Goal: Task Accomplishment & Management: Manage account settings

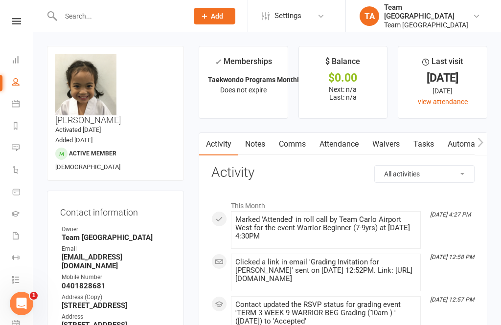
click at [15, 21] on icon at bounding box center [16, 21] width 9 height 6
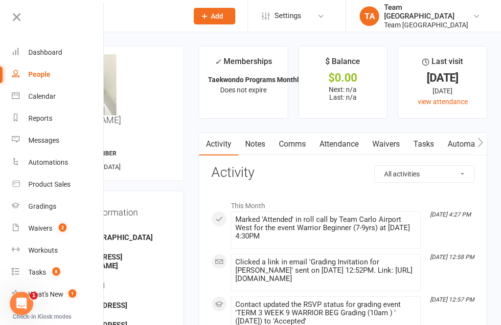
click at [63, 96] on link "Calendar" at bounding box center [58, 97] width 92 height 22
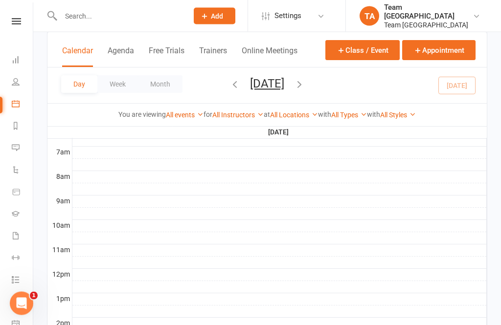
click at [284, 89] on button "[DATE]" at bounding box center [267, 84] width 34 height 14
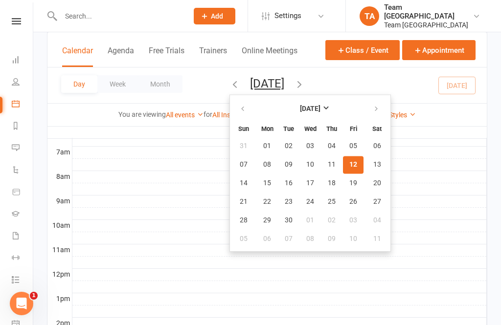
click at [343, 170] on button "12" at bounding box center [353, 165] width 21 height 18
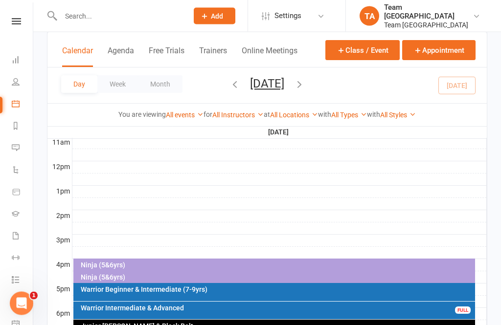
scroll to position [355, 0]
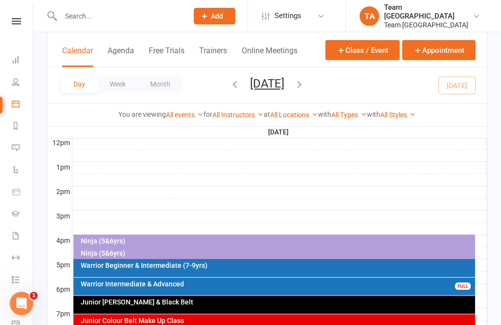
click at [171, 239] on div "Ninja (5&6yrs)" at bounding box center [276, 241] width 393 height 7
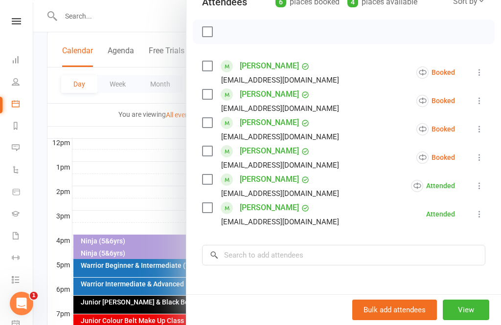
scroll to position [125, 0]
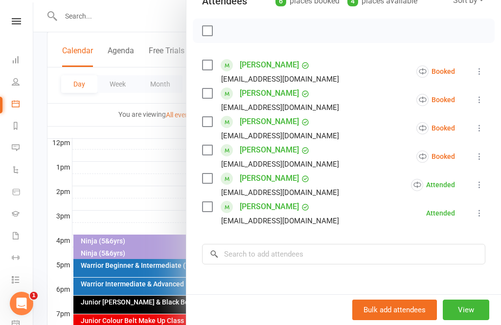
click at [478, 158] on icon at bounding box center [479, 157] width 10 height 10
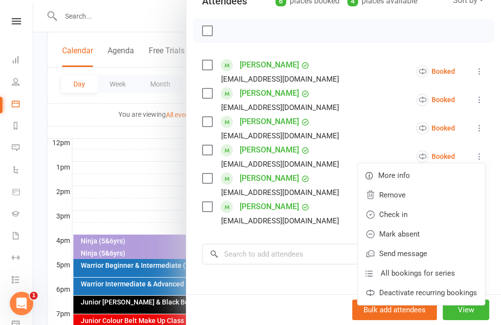
click at [407, 217] on link "Check in" at bounding box center [420, 215] width 127 height 20
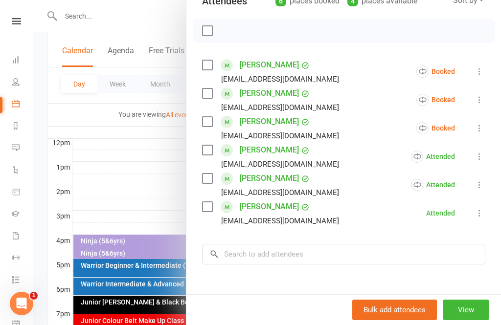
click at [484, 128] on icon at bounding box center [479, 128] width 10 height 10
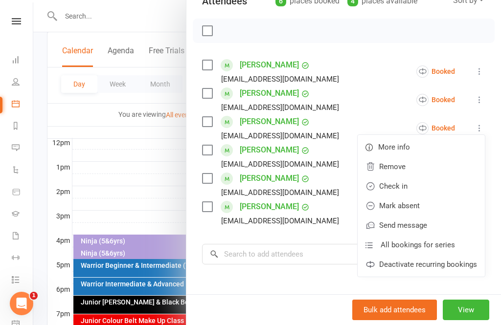
click at [422, 208] on link "Mark absent" at bounding box center [420, 206] width 127 height 20
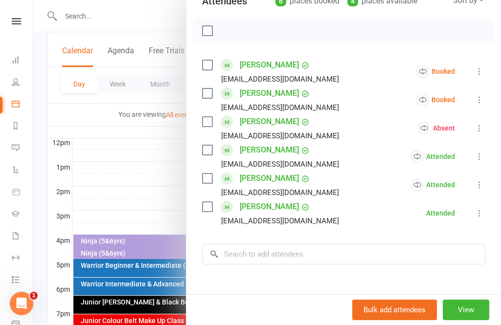
click at [484, 101] on icon at bounding box center [479, 100] width 10 height 10
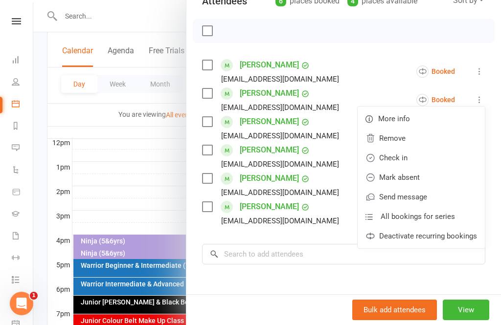
click at [422, 176] on link "Mark absent" at bounding box center [420, 178] width 127 height 20
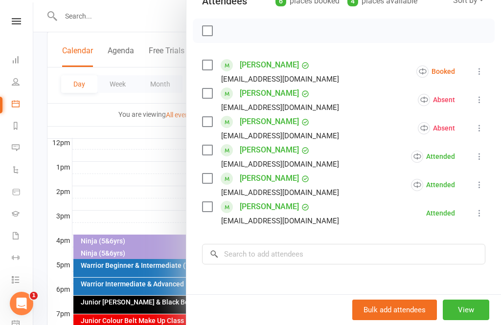
click at [484, 68] on icon at bounding box center [479, 71] width 10 height 10
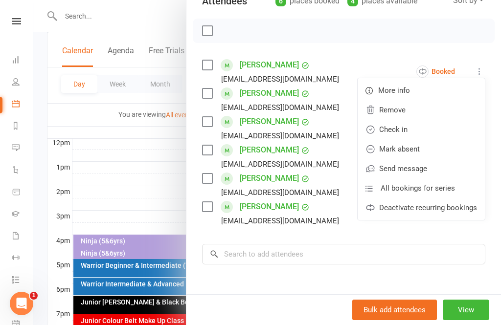
click at [419, 154] on link "Mark absent" at bounding box center [420, 149] width 127 height 20
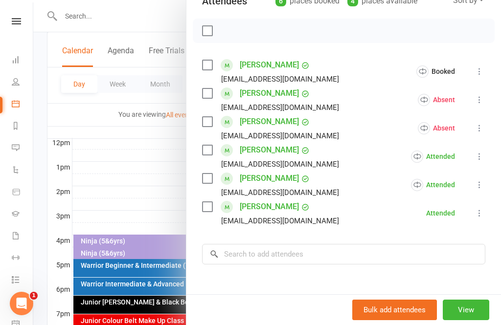
click at [123, 257] on div at bounding box center [266, 162] width 467 height 325
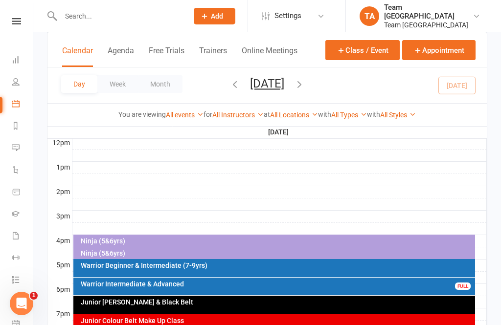
click at [118, 246] on div "Ninja (5&6yrs)" at bounding box center [274, 242] width 402 height 14
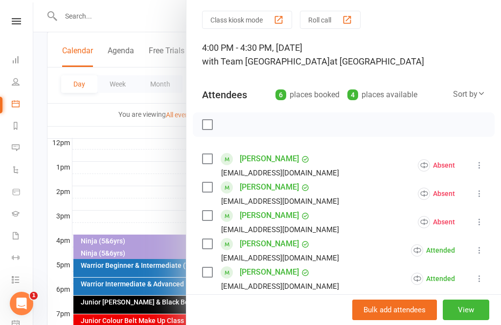
scroll to position [48, 0]
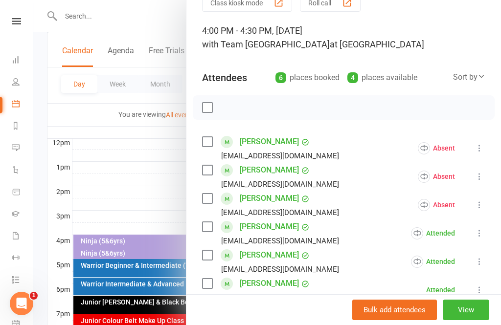
click at [168, 179] on div at bounding box center [266, 162] width 467 height 325
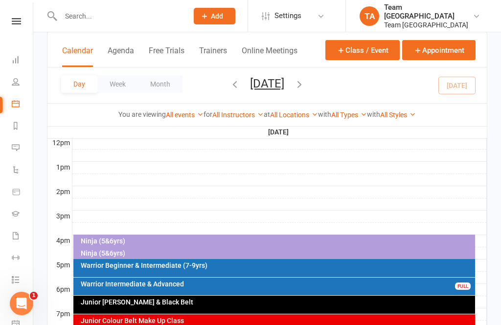
click at [124, 252] on div "Ninja (5&6yrs)" at bounding box center [276, 253] width 393 height 7
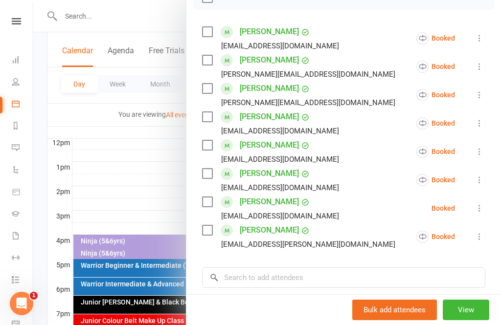
scroll to position [158, 0]
click at [473, 320] on button "View" at bounding box center [465, 310] width 46 height 21
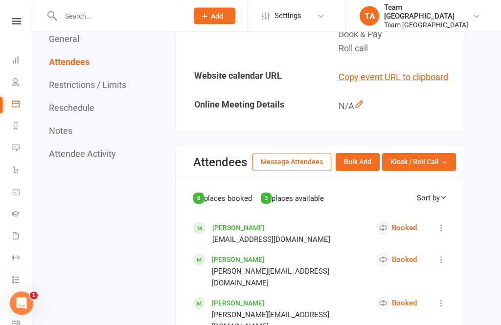
click at [448, 171] on button "Kiosk / Roll Call" at bounding box center [419, 163] width 74 height 18
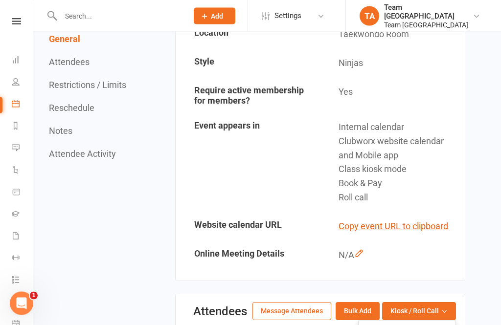
click at [21, 13] on nav "Clubworx Dashboard People Calendar Reports Messages Automations Product Sales G…" at bounding box center [16, 164] width 33 height 325
click at [21, 16] on nav "Clubworx Dashboard People Calendar Reports Messages Automations Product Sales G…" at bounding box center [16, 164] width 33 height 325
click at [23, 19] on link at bounding box center [16, 21] width 35 height 6
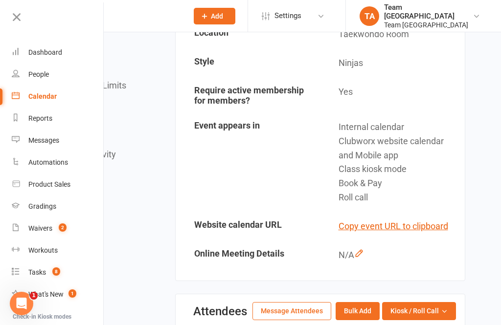
click at [62, 96] on link "Calendar" at bounding box center [58, 97] width 92 height 22
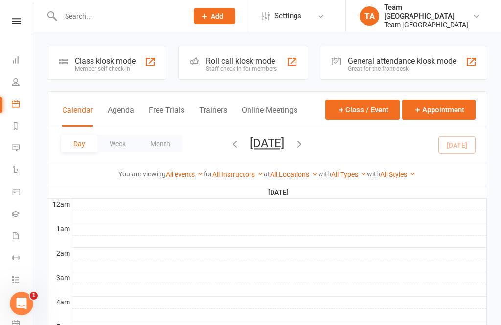
click at [284, 148] on button "[DATE]" at bounding box center [267, 143] width 34 height 14
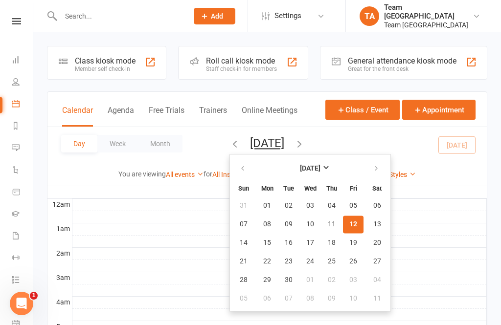
click at [349, 228] on span "12" at bounding box center [353, 224] width 8 height 8
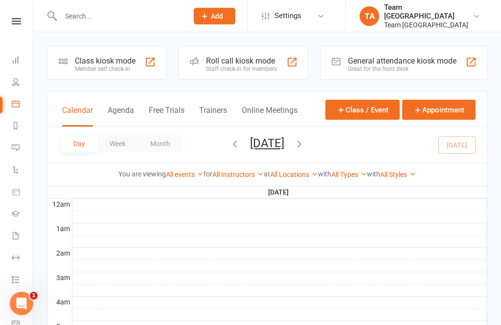
click at [284, 147] on button "[DATE]" at bounding box center [267, 143] width 34 height 14
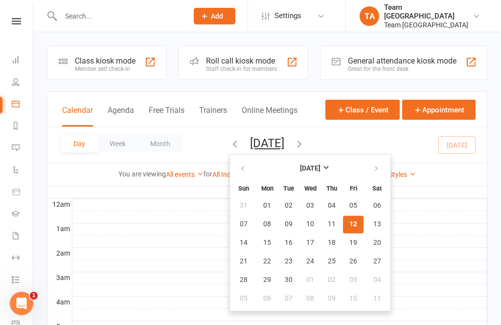
click at [278, 242] on button "16" at bounding box center [288, 243] width 21 height 18
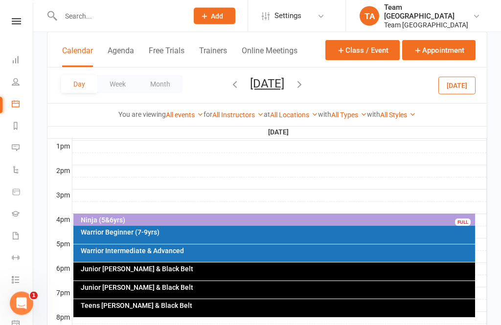
scroll to position [381, 0]
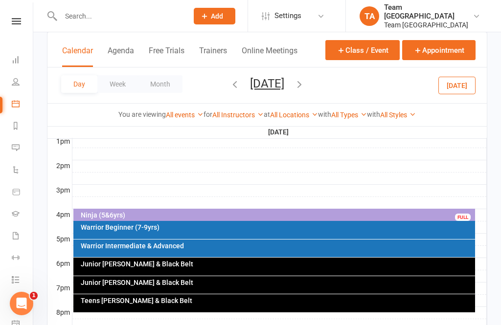
click at [179, 252] on div "Warrior Intermediate & Advanced" at bounding box center [274, 249] width 402 height 18
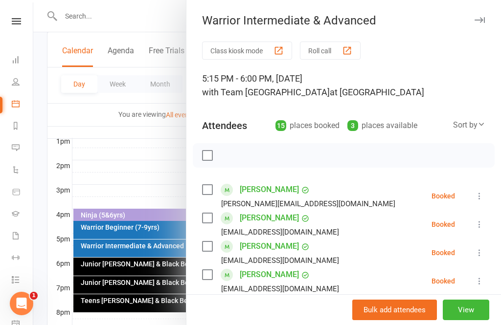
click at [153, 174] on div at bounding box center [266, 162] width 467 height 325
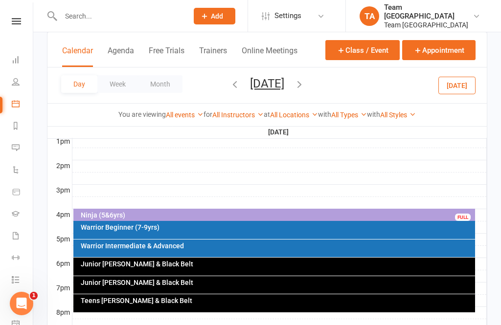
click at [305, 88] on icon "button" at bounding box center [299, 84] width 11 height 11
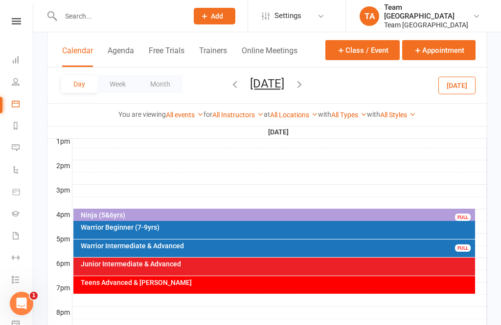
click at [183, 247] on div "Warrior Intermediate & Advanced" at bounding box center [276, 245] width 393 height 7
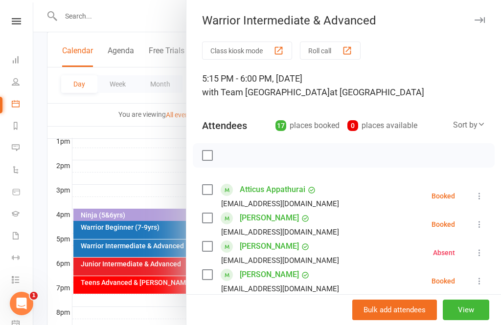
click at [135, 171] on div at bounding box center [266, 162] width 467 height 325
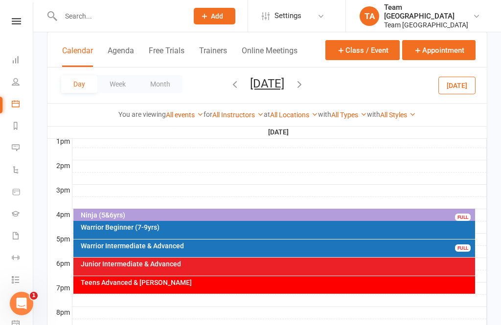
click at [229, 86] on icon "button" at bounding box center [234, 84] width 11 height 11
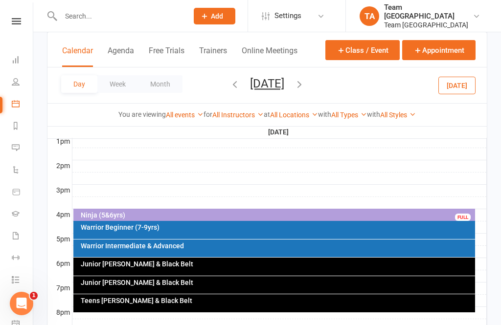
click at [169, 245] on div "Warrior Intermediate & Advanced" at bounding box center [276, 245] width 393 height 7
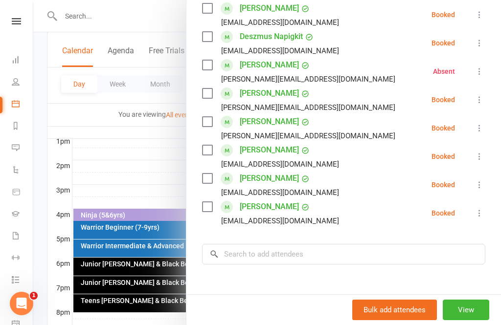
scroll to position [439, 0]
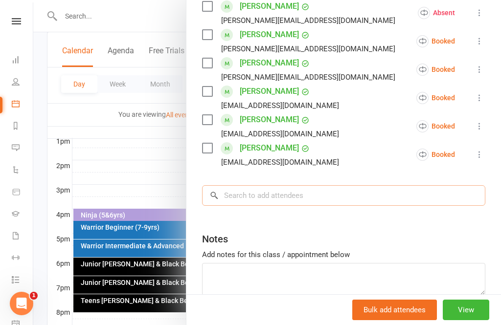
click at [251, 196] on input "search" at bounding box center [343, 195] width 283 height 21
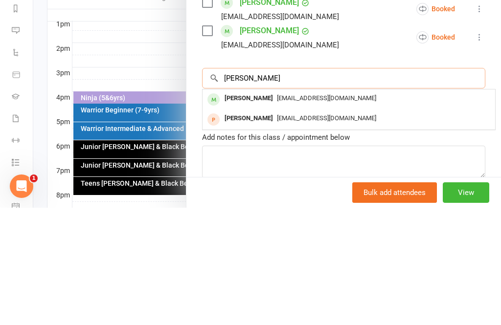
type input "[PERSON_NAME]"
click at [277, 212] on span "[EMAIL_ADDRESS][DOMAIN_NAME]" at bounding box center [326, 215] width 99 height 7
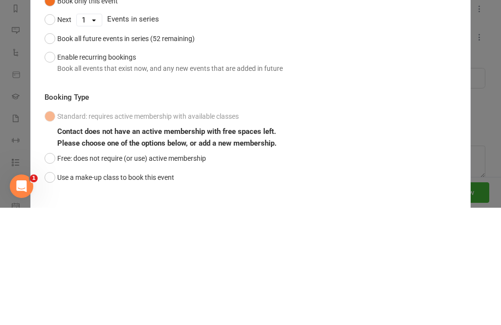
scroll to position [457, 0]
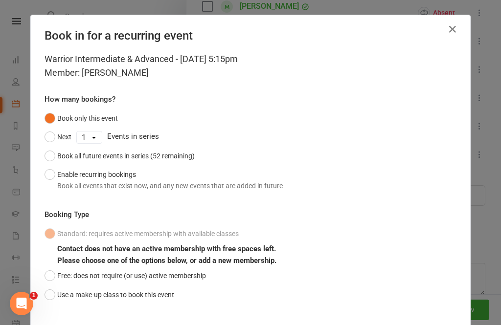
click at [48, 294] on button "Use a make-up class to book this event" at bounding box center [109, 295] width 130 height 19
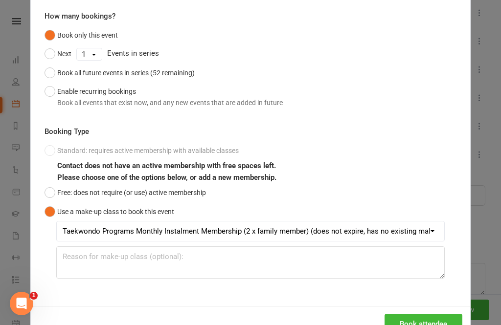
click at [428, 319] on button "Book attendee" at bounding box center [423, 324] width 78 height 21
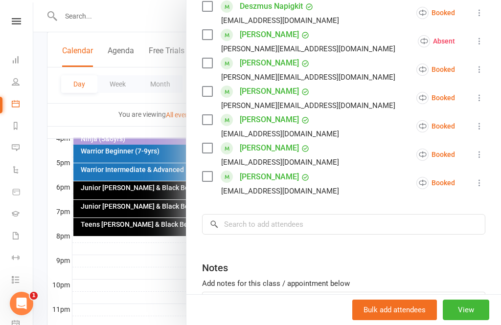
click at [154, 264] on div at bounding box center [266, 162] width 467 height 325
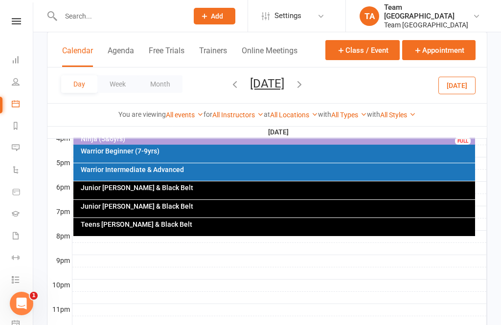
scroll to position [488, 0]
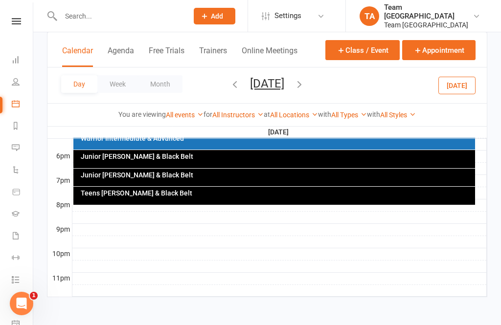
click at [153, 227] on div at bounding box center [266, 162] width 467 height 325
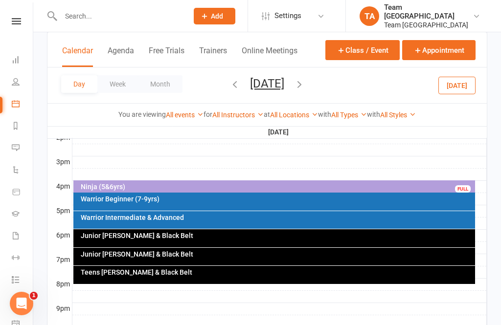
scroll to position [410, 0]
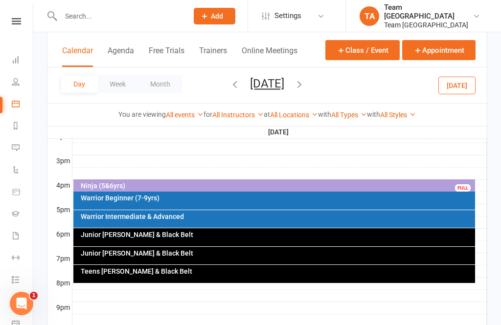
click at [267, 89] on button "[DATE]" at bounding box center [267, 84] width 34 height 14
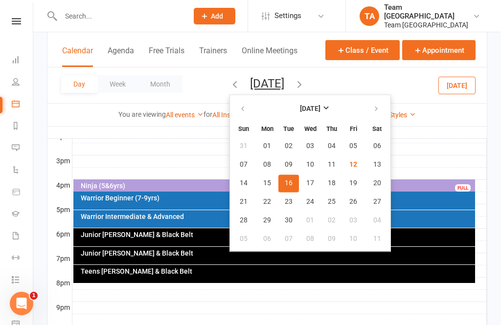
click at [373, 220] on span "04" at bounding box center [377, 221] width 8 height 8
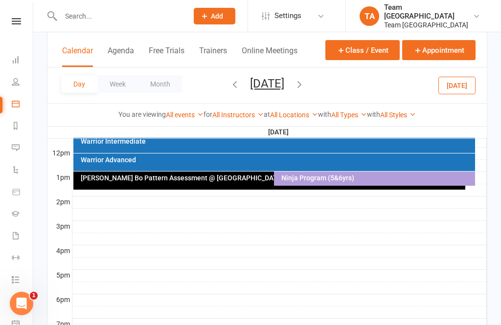
scroll to position [344, 0]
click at [203, 179] on div "[PERSON_NAME] Bo Pattern Assessment @ [GEOGRAPHIC_DATA]" at bounding box center [271, 178] width 383 height 7
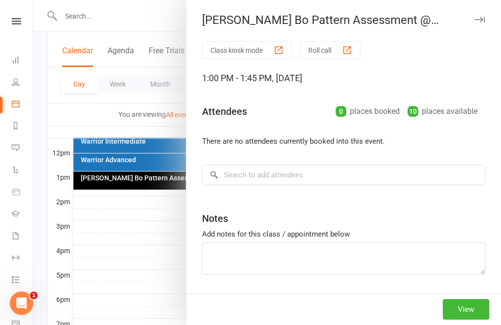
scroll to position [345, 0]
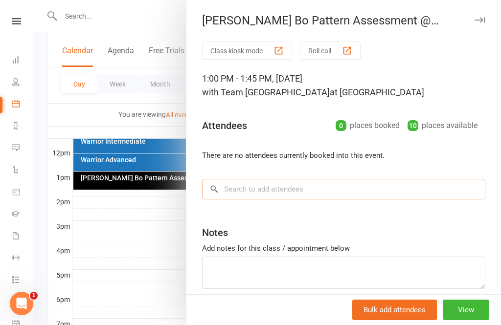
click at [242, 187] on input "search" at bounding box center [343, 189] width 283 height 21
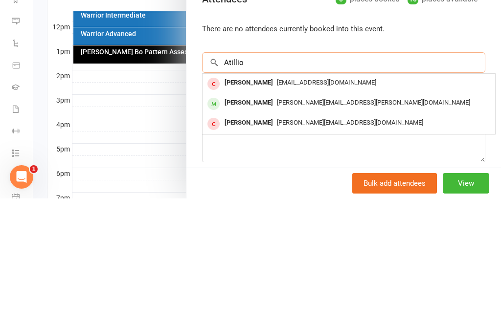
type input "Atillio"
click at [253, 222] on div "[PERSON_NAME]" at bounding box center [248, 229] width 56 height 14
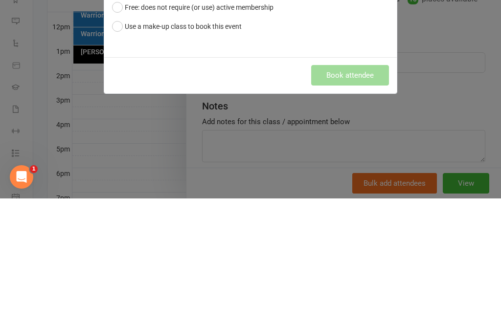
scroll to position [471, 0]
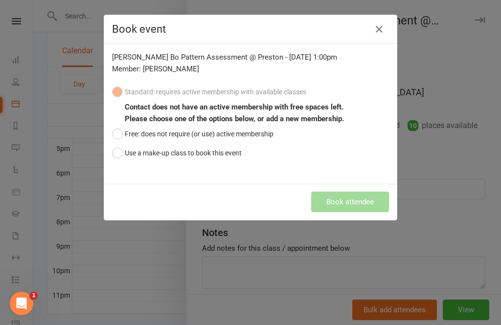
click at [122, 154] on button "Use a make-up class to book this event" at bounding box center [177, 153] width 130 height 19
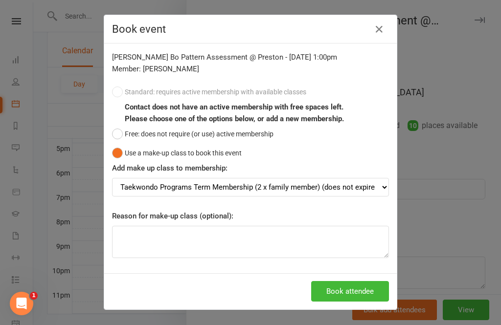
click at [342, 287] on button "Book attendee" at bounding box center [350, 291] width 78 height 21
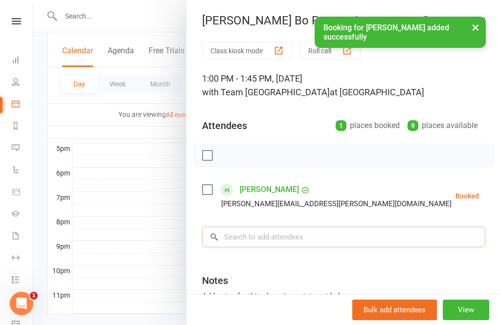
click at [248, 233] on input "search" at bounding box center [343, 237] width 283 height 21
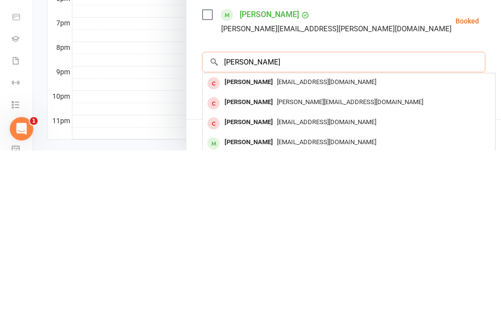
scroll to position [471, 0]
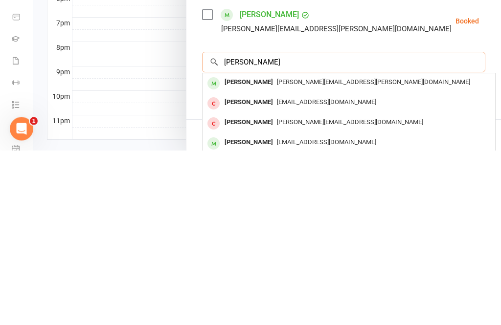
type input "[PERSON_NAME]"
click at [279, 253] on span "[PERSON_NAME][EMAIL_ADDRESS][PERSON_NAME][DOMAIN_NAME]" at bounding box center [373, 256] width 193 height 7
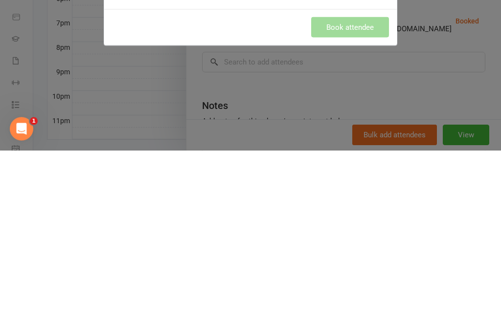
scroll to position [488, 0]
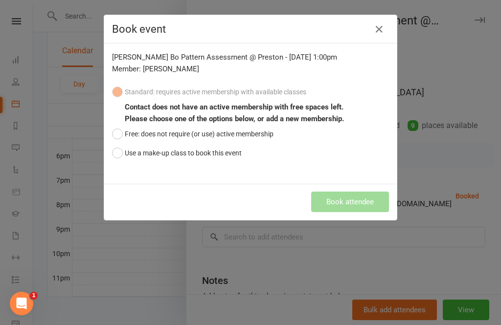
click at [119, 151] on button "Use a make-up class to book this event" at bounding box center [177, 153] width 130 height 19
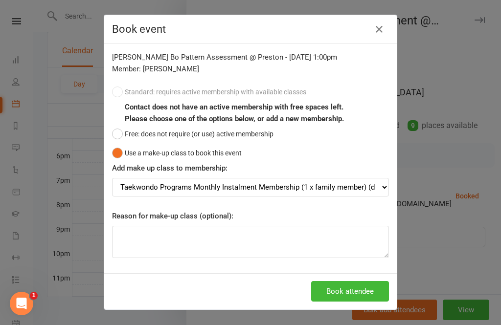
click at [351, 291] on button "Book attendee" at bounding box center [350, 291] width 78 height 21
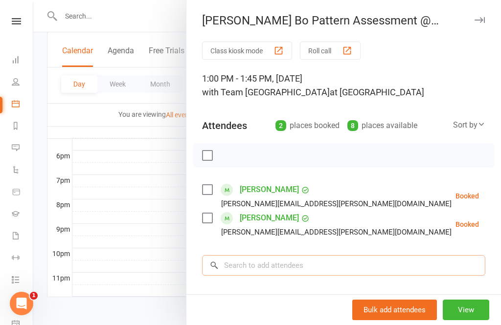
click at [256, 266] on input "search" at bounding box center [343, 265] width 283 height 21
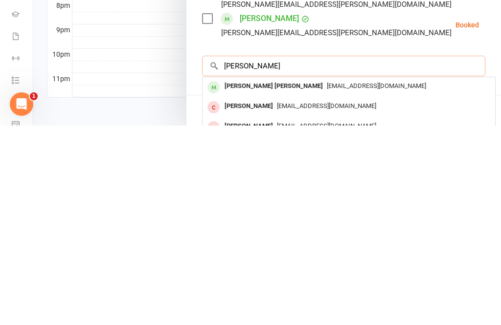
type input "[PERSON_NAME]"
click at [259, 279] on div "[PERSON_NAME] [PERSON_NAME]" at bounding box center [273, 286] width 106 height 14
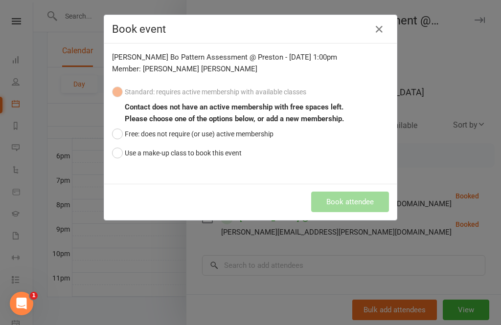
click at [112, 155] on button "Use a make-up class to book this event" at bounding box center [177, 153] width 130 height 19
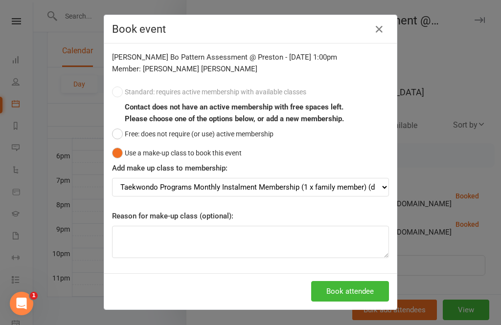
click at [348, 287] on button "Book attendee" at bounding box center [350, 291] width 78 height 21
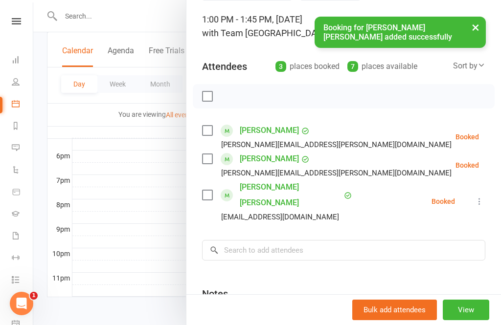
scroll to position [60, 0]
click at [244, 240] on input "search" at bounding box center [343, 250] width 283 height 21
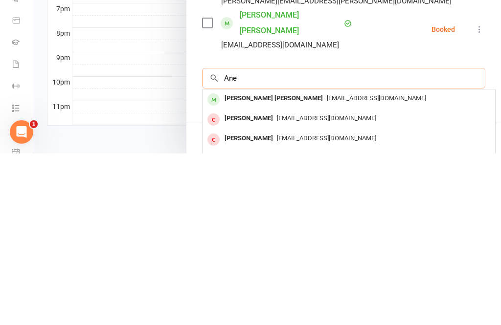
scroll to position [488, 0]
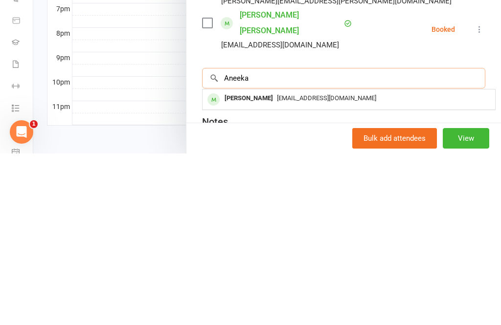
type input "Aneeka"
click at [256, 263] on div "[PERSON_NAME]" at bounding box center [248, 270] width 56 height 14
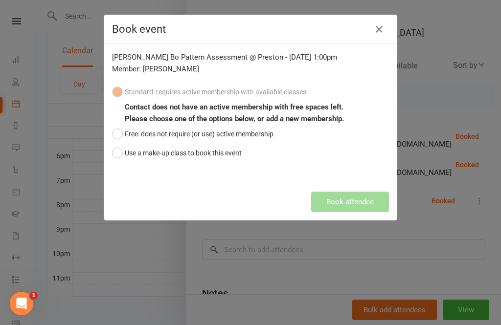
click at [120, 155] on button "Use a make-up class to book this event" at bounding box center [177, 153] width 130 height 19
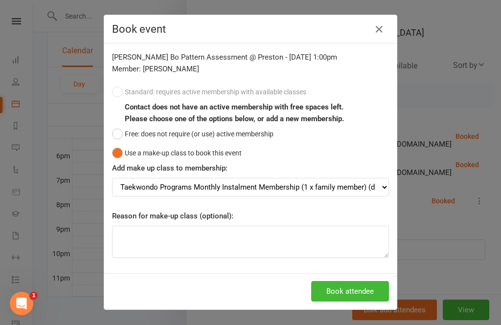
click at [347, 292] on button "Book attendee" at bounding box center [350, 291] width 78 height 21
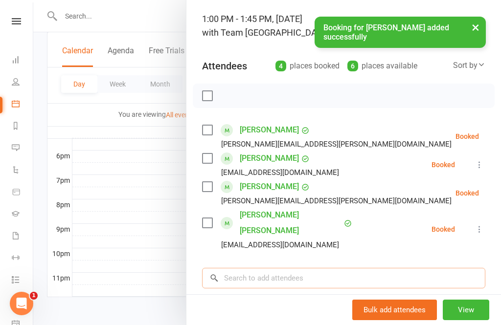
click at [253, 268] on input "search" at bounding box center [343, 278] width 283 height 21
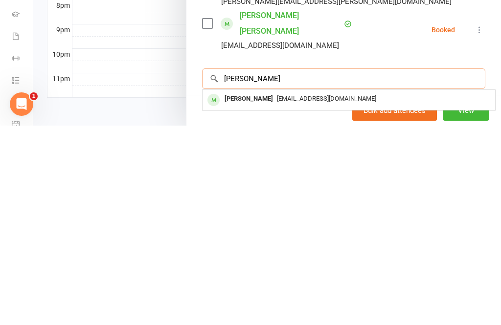
type input "[PERSON_NAME]"
click at [258, 291] on div "[PERSON_NAME]" at bounding box center [248, 298] width 56 height 14
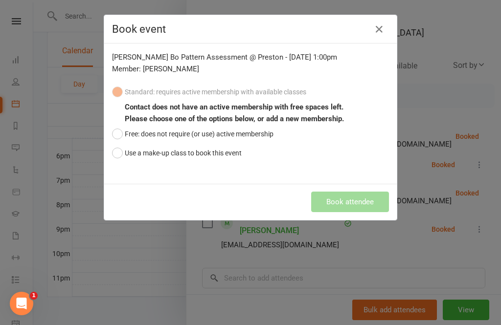
click at [117, 156] on button "Use a make-up class to book this event" at bounding box center [177, 153] width 130 height 19
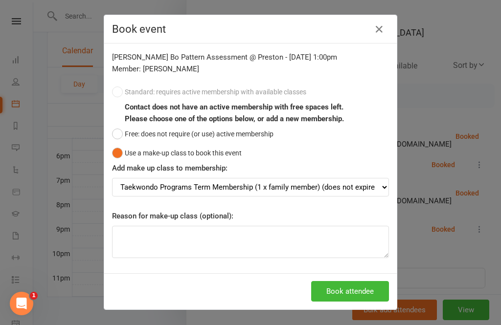
click at [350, 293] on button "Book attendee" at bounding box center [350, 291] width 78 height 21
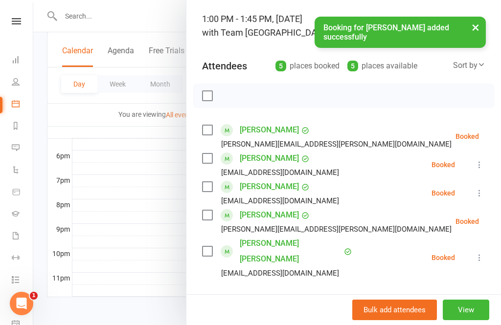
click at [244, 296] on input "search" at bounding box center [343, 306] width 283 height 21
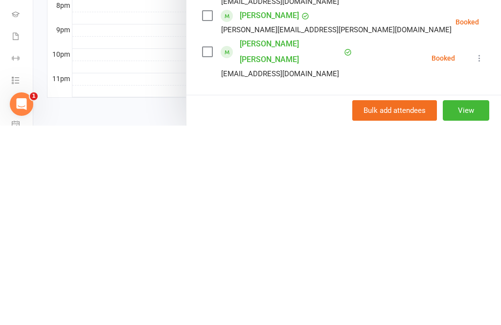
type input "I"
type input "[PERSON_NAME]"
click at [281, 323] on span "[EMAIL_ADDRESS][DOMAIN_NAME]" at bounding box center [326, 326] width 99 height 7
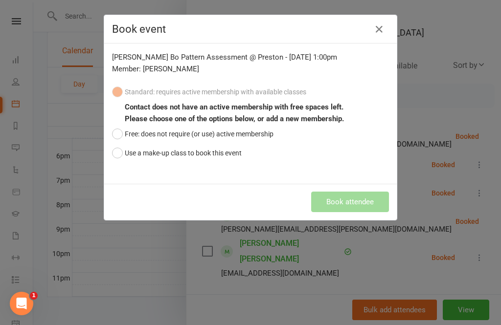
click at [114, 150] on button "Use a make-up class to book this event" at bounding box center [177, 153] width 130 height 19
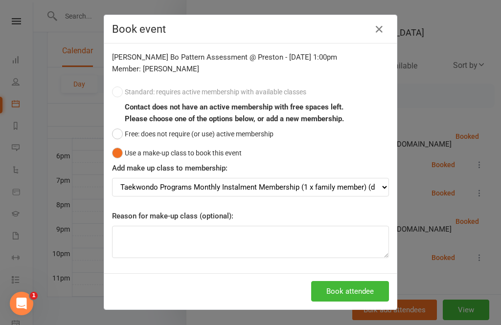
click at [347, 289] on button "Book attendee" at bounding box center [350, 291] width 78 height 21
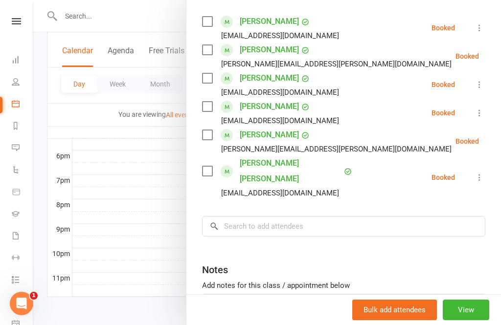
scroll to position [169, 0]
click at [236, 216] on input "search" at bounding box center [343, 226] width 283 height 21
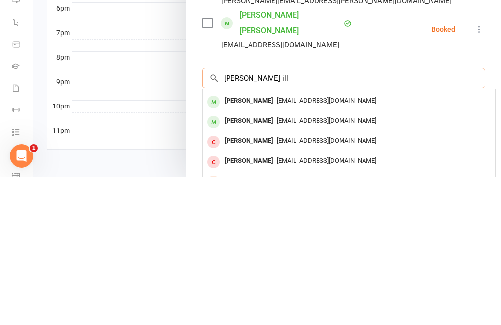
scroll to position [37, 0]
type input "[PERSON_NAME] ill"
click at [274, 262] on div "[PERSON_NAME]" at bounding box center [248, 269] width 56 height 14
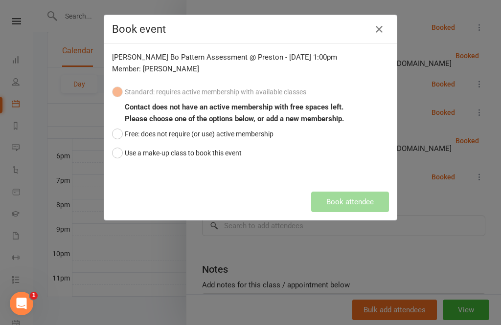
click at [116, 154] on button "Use a make-up class to book this event" at bounding box center [177, 153] width 130 height 19
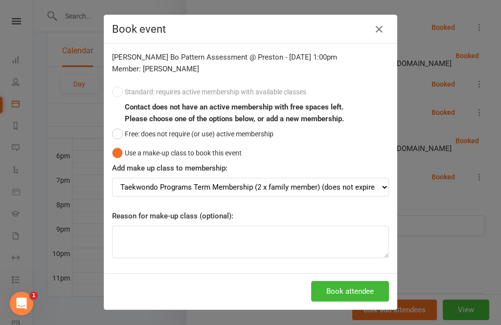
click at [359, 283] on button "Book attendee" at bounding box center [350, 291] width 78 height 21
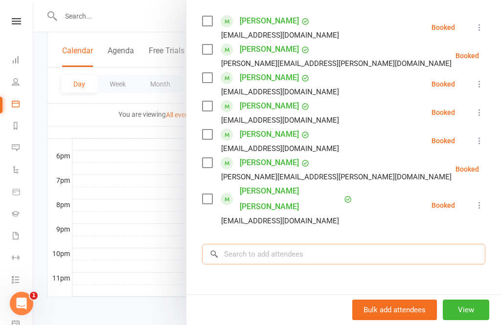
click at [242, 244] on input "search" at bounding box center [343, 254] width 283 height 21
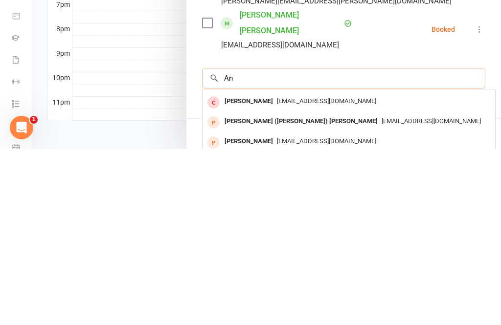
type input "A"
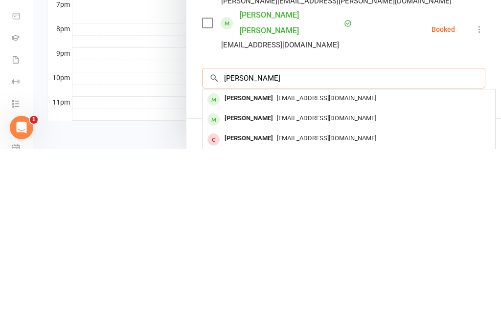
type input "[PERSON_NAME]"
click at [278, 270] on span "[EMAIL_ADDRESS][DOMAIN_NAME]" at bounding box center [326, 273] width 99 height 7
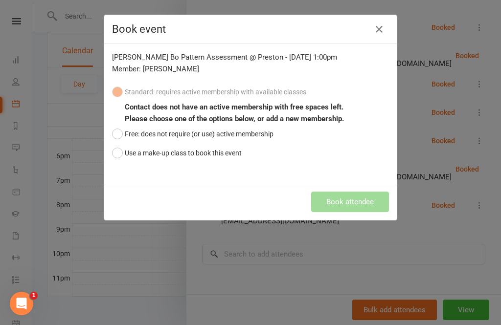
click at [117, 150] on button "Use a make-up class to book this event" at bounding box center [177, 153] width 130 height 19
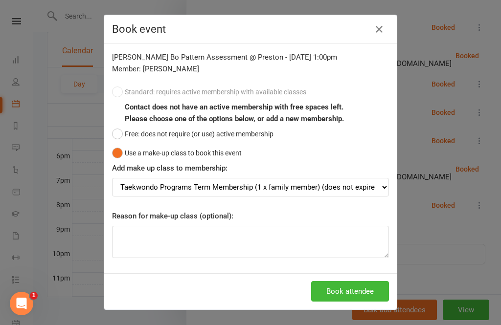
click at [345, 291] on button "Book attendee" at bounding box center [350, 291] width 78 height 21
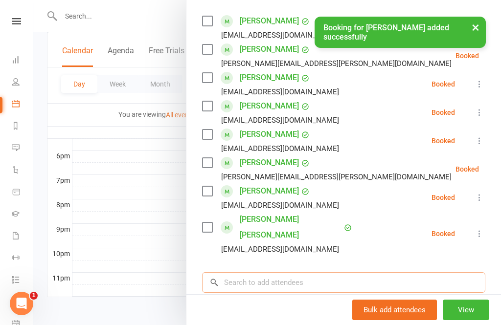
click at [256, 272] on input "search" at bounding box center [343, 282] width 283 height 21
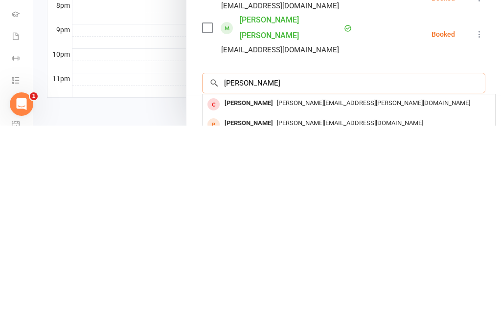
scroll to position [488, 0]
type input "[PERSON_NAME] es"
click at [266, 296] on div "[PERSON_NAME]" at bounding box center [248, 303] width 56 height 14
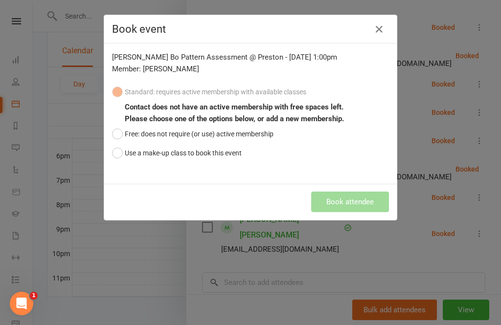
click at [117, 156] on button "Use a make-up class to book this event" at bounding box center [177, 153] width 130 height 19
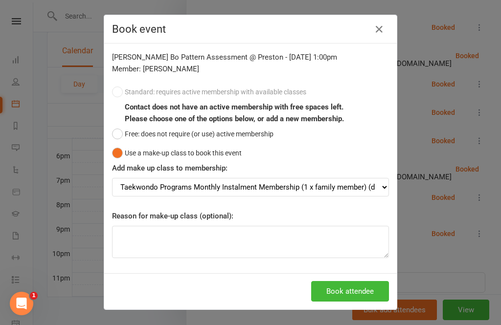
click at [345, 296] on button "Book attendee" at bounding box center [350, 291] width 78 height 21
